Goal: Information Seeking & Learning: Check status

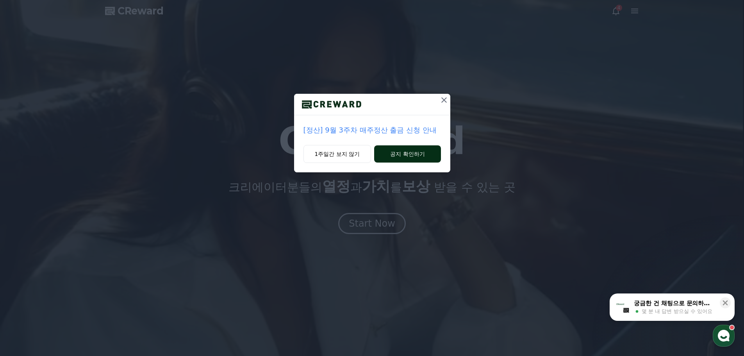
click at [401, 155] on button "공지 확인하기" at bounding box center [407, 153] width 66 height 17
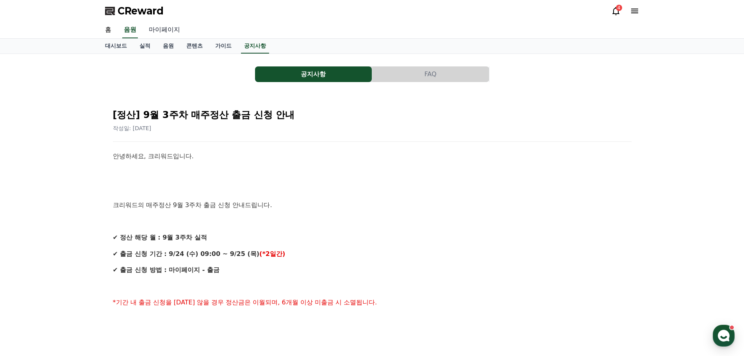
click at [166, 25] on link "마이페이지" at bounding box center [165, 30] width 44 height 16
select select "**********"
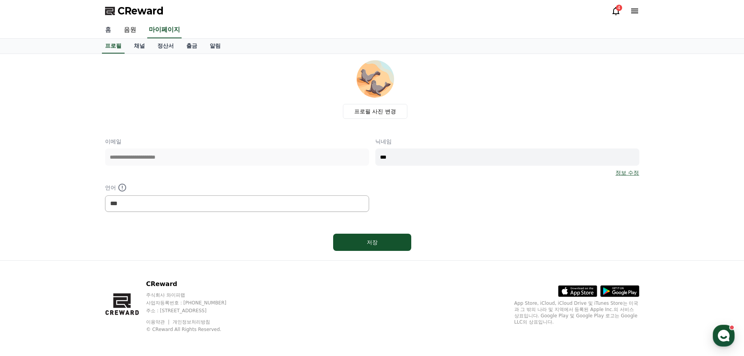
click at [112, 30] on link "홈" at bounding box center [108, 30] width 19 height 16
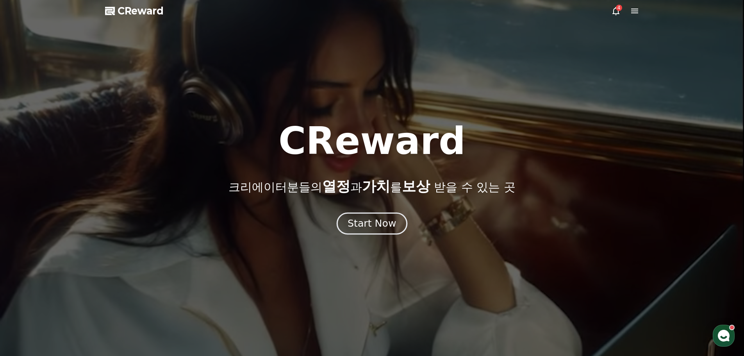
click at [361, 221] on div "Start Now" at bounding box center [372, 223] width 48 height 13
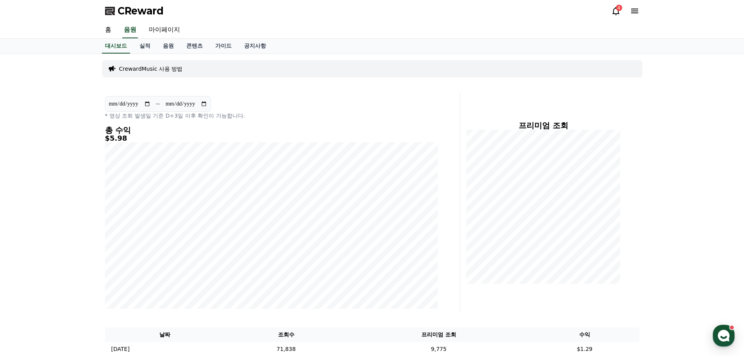
click at [616, 12] on icon at bounding box center [615, 10] width 9 height 9
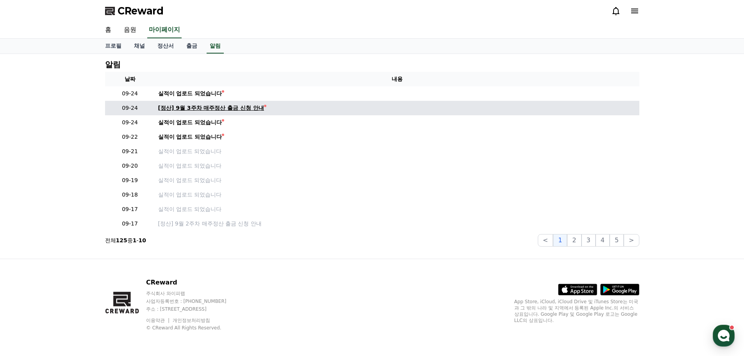
click at [184, 109] on div "[정산] 9월 3주차 매주정산 출금 신청 안내" at bounding box center [211, 108] width 106 height 8
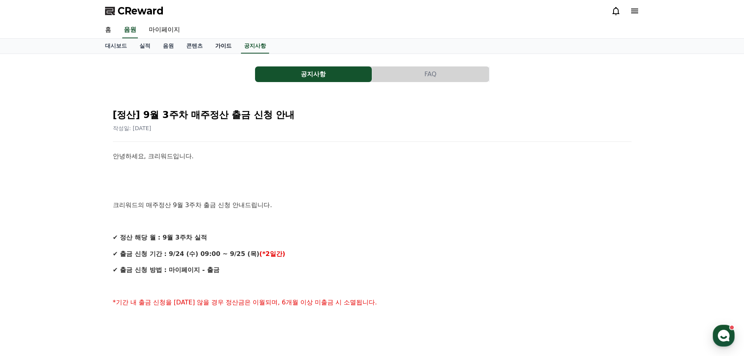
drag, startPoint x: 224, startPoint y: 45, endPoint x: 219, endPoint y: 45, distance: 4.7
click at [223, 45] on link "가이드" at bounding box center [223, 46] width 29 height 15
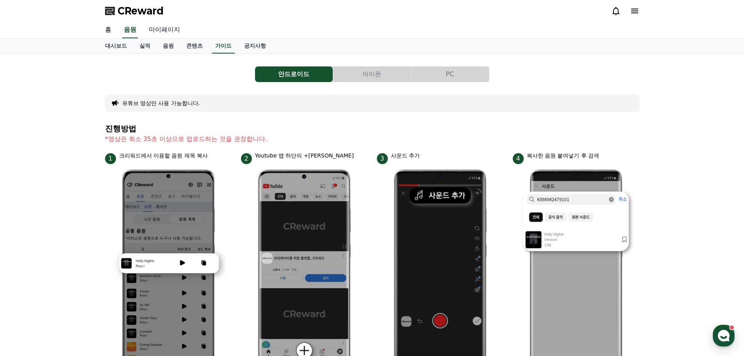
click at [160, 30] on link "마이페이지" at bounding box center [165, 30] width 44 height 16
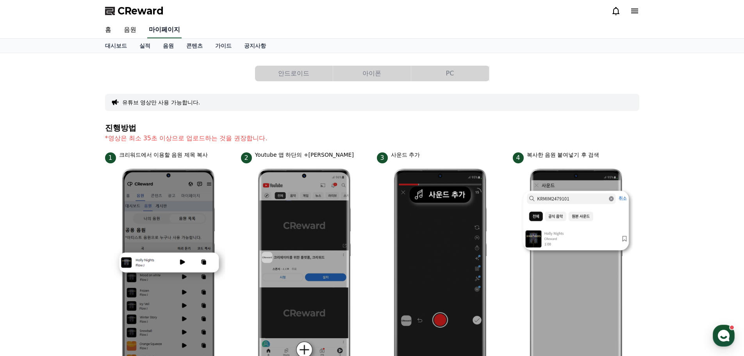
select select "**********"
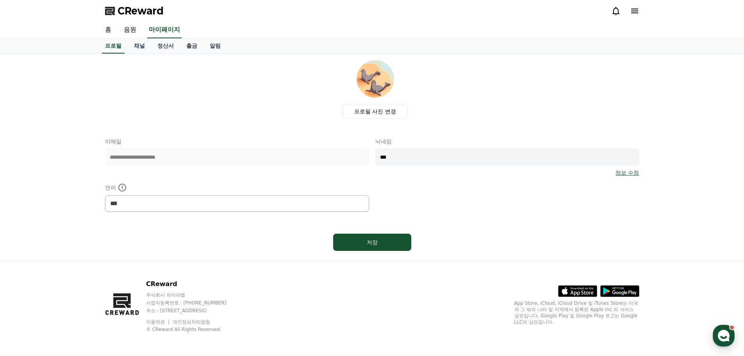
click at [111, 27] on link "홈" at bounding box center [108, 30] width 19 height 16
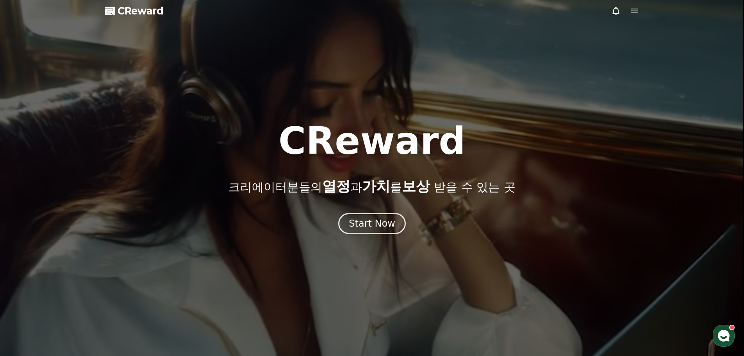
click at [144, 12] on span "CReward" at bounding box center [141, 11] width 46 height 12
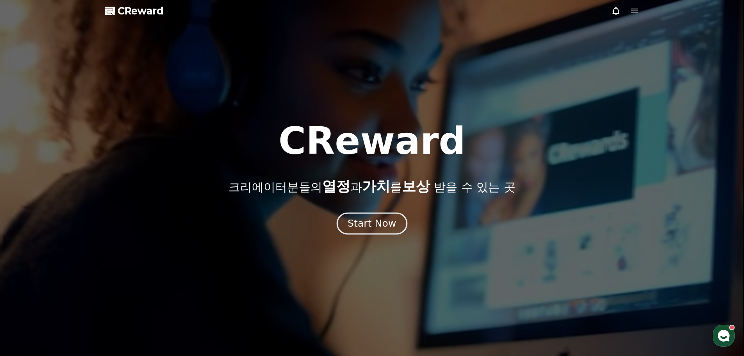
click at [364, 221] on div "Start Now" at bounding box center [372, 223] width 48 height 13
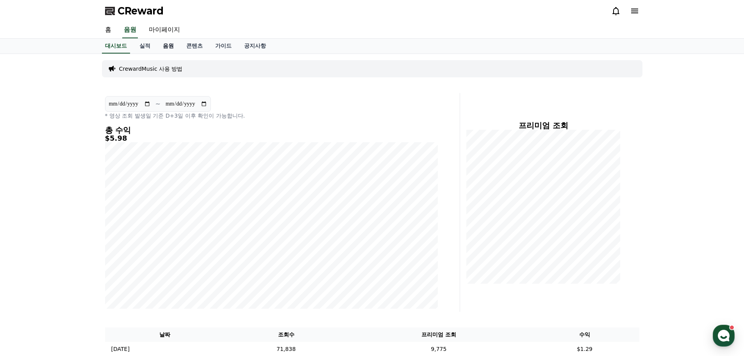
click at [170, 46] on link "음원" at bounding box center [168, 46] width 23 height 15
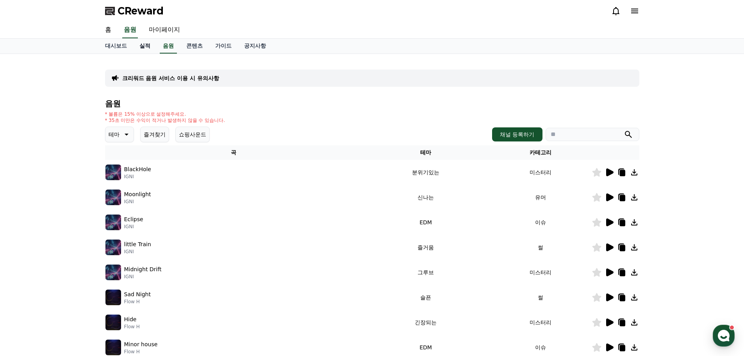
click at [144, 44] on link "실적" at bounding box center [144, 46] width 23 height 15
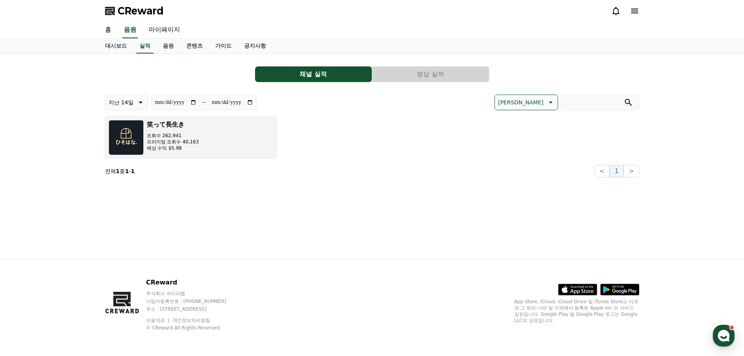
click at [218, 150] on button "笑って長生き 조회수 262,941 프리미엄 조회수 40,163 예상 수익 $5.98" at bounding box center [191, 137] width 172 height 42
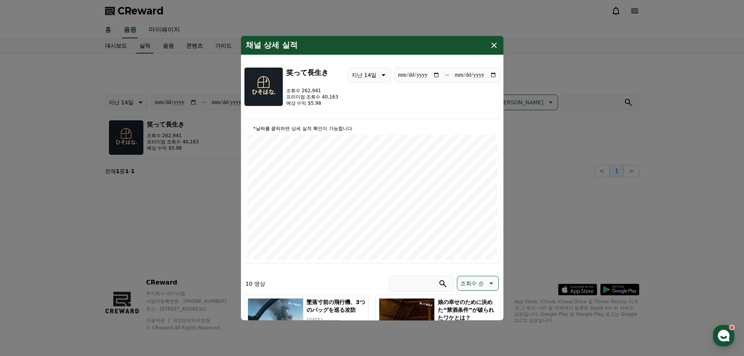
click at [497, 44] on icon "modal" at bounding box center [493, 44] width 9 height 9
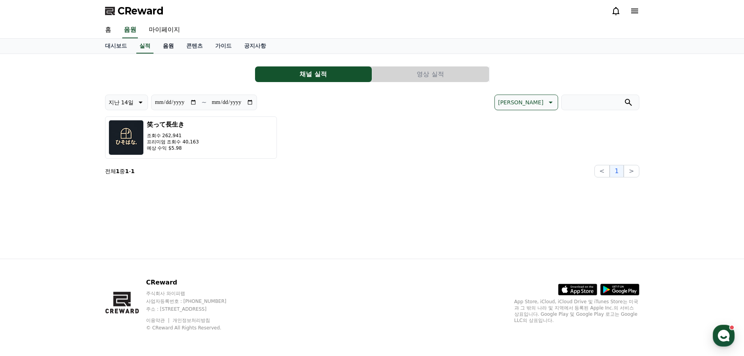
click at [167, 43] on link "음원" at bounding box center [168, 46] width 23 height 15
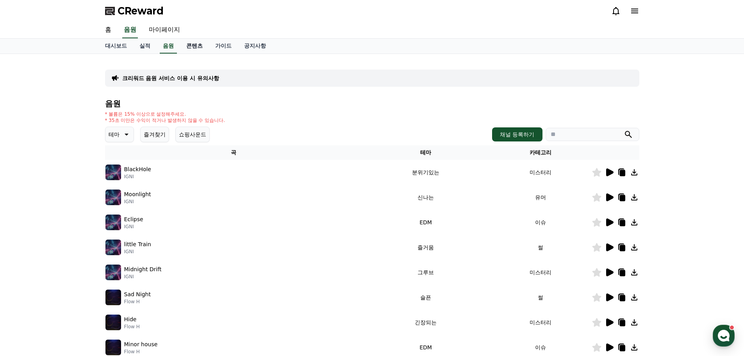
click at [194, 44] on link "콘텐츠" at bounding box center [194, 46] width 29 height 15
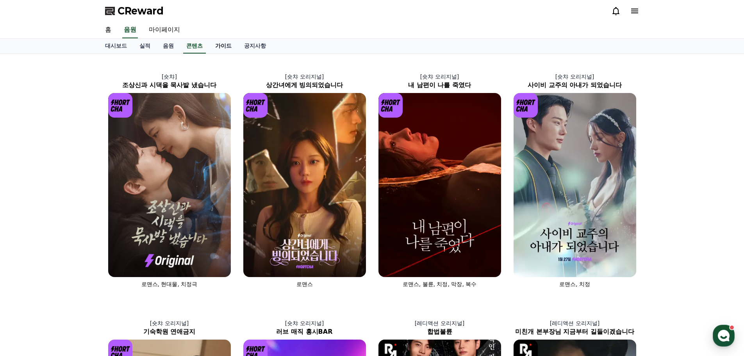
click at [221, 48] on link "가이드" at bounding box center [223, 46] width 29 height 15
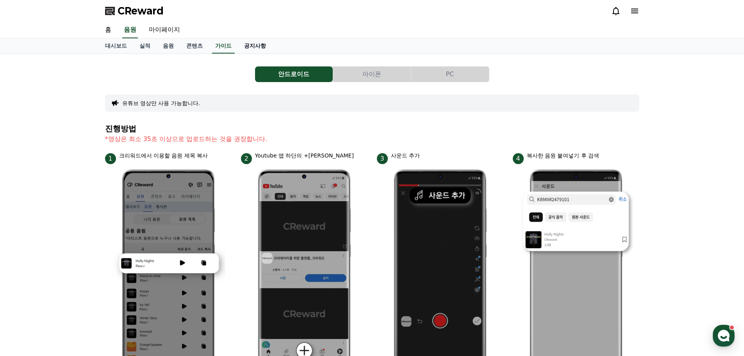
click at [262, 42] on link "공지사항" at bounding box center [255, 46] width 34 height 15
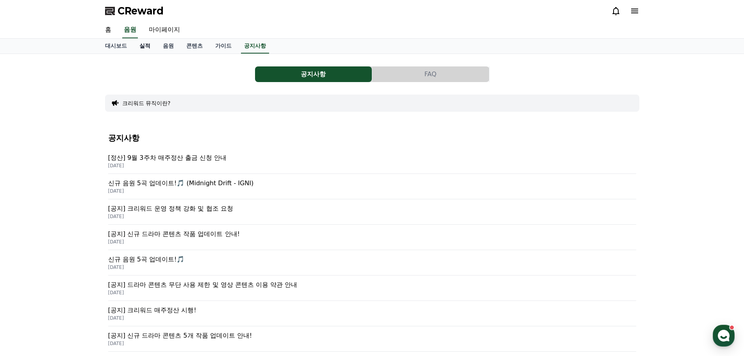
click at [144, 46] on link "실적" at bounding box center [144, 46] width 23 height 15
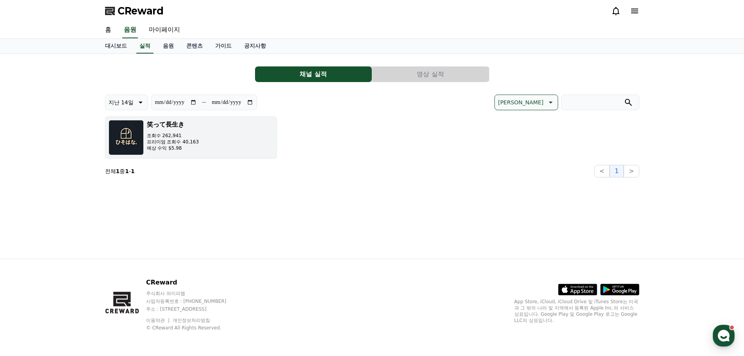
click at [155, 138] on p "조회수 262,941" at bounding box center [173, 135] width 52 height 6
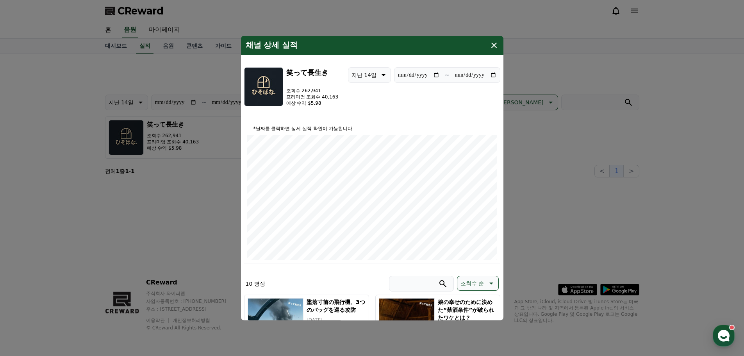
click at [494, 45] on icon "modal" at bounding box center [493, 44] width 5 height 5
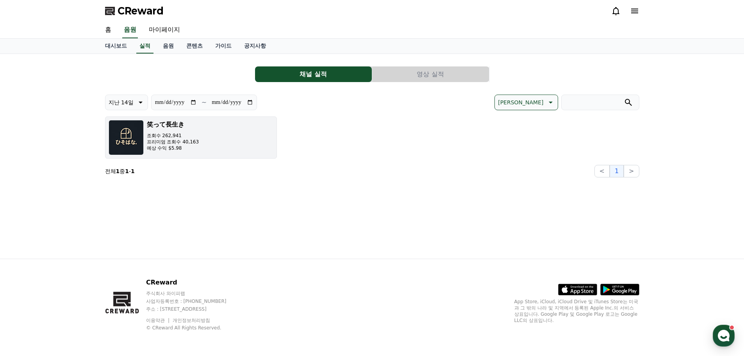
click at [229, 139] on button "笑って長生き 조회수 262,941 프리미엄 조회수 40,163 예상 수익 $5.98" at bounding box center [191, 137] width 172 height 42
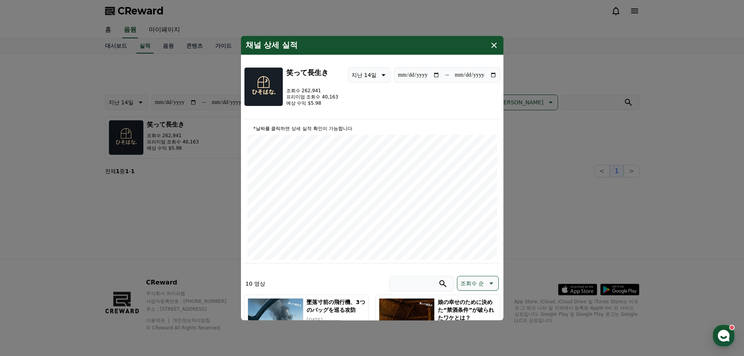
drag, startPoint x: 488, startPoint y: 45, endPoint x: 482, endPoint y: 23, distance: 23.1
click at [489, 45] on div "채널 상세 실적" at bounding box center [372, 45] width 262 height 19
